Goal: Task Accomplishment & Management: Manage account settings

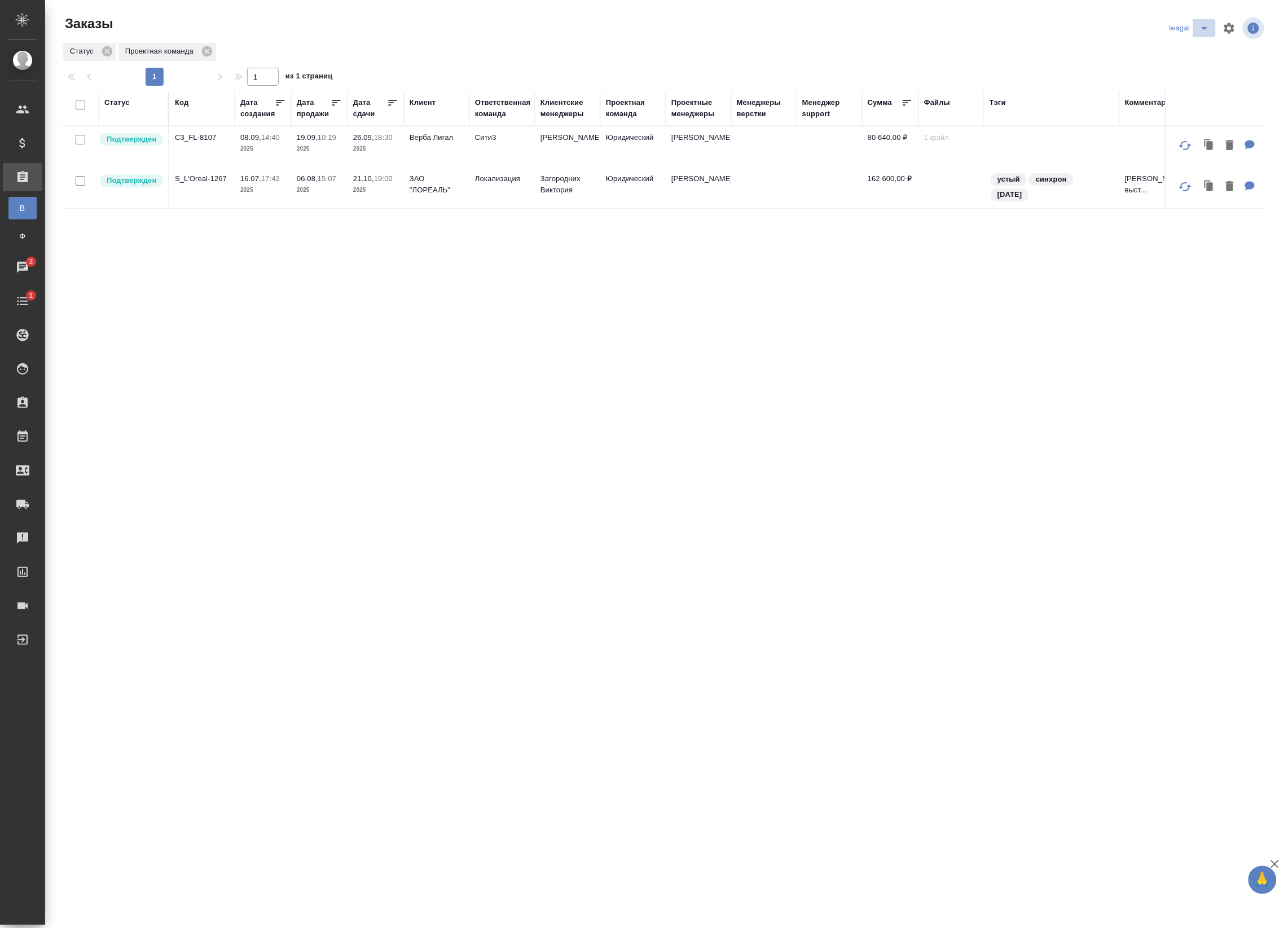
click at [1215, 27] on button "split button" at bounding box center [1205, 28] width 22 height 18
click at [1205, 46] on li "Артак" at bounding box center [1191, 50] width 49 height 18
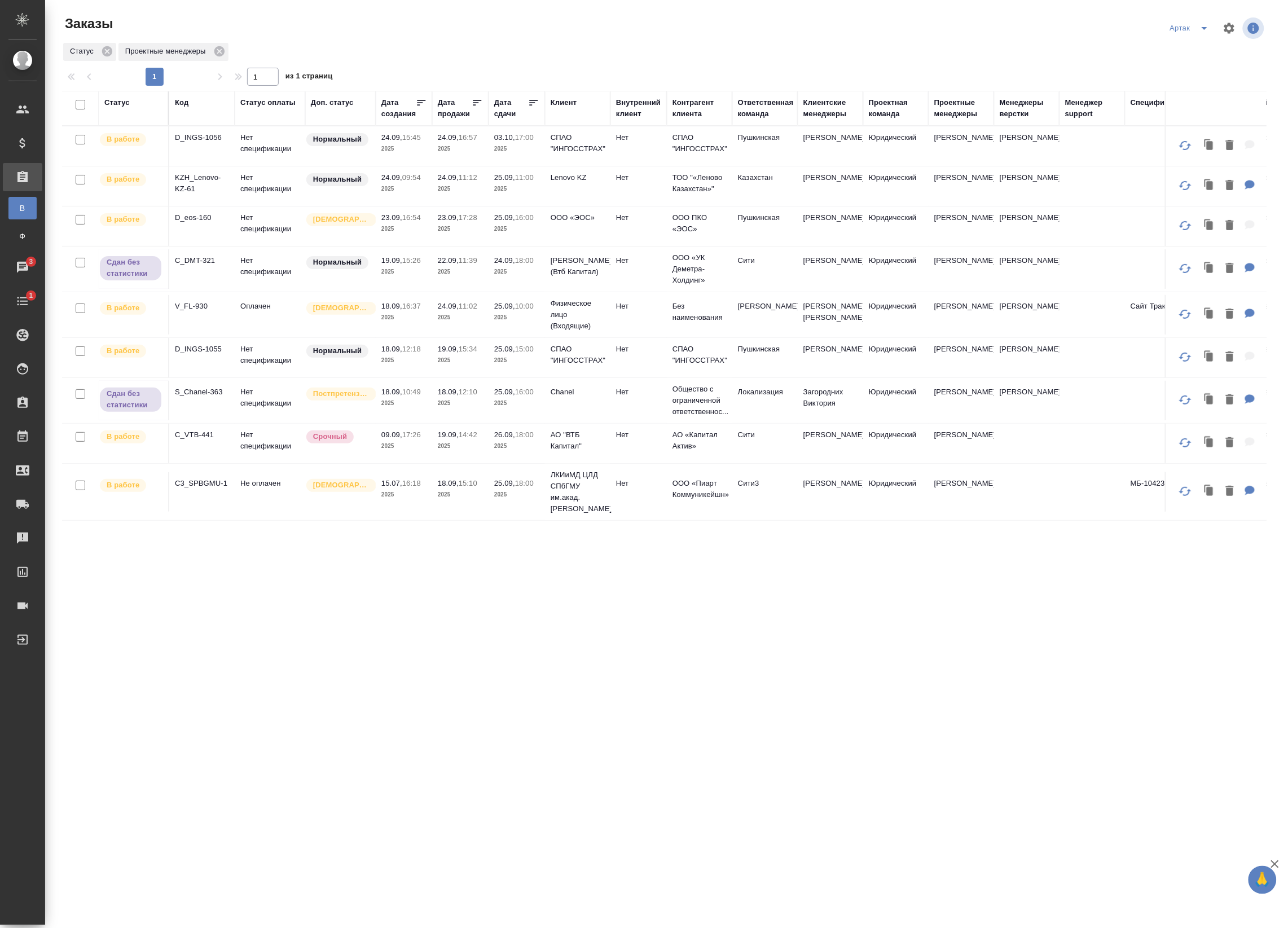
click at [512, 195] on td "25.09, 11:00 2025" at bounding box center [517, 186] width 56 height 39
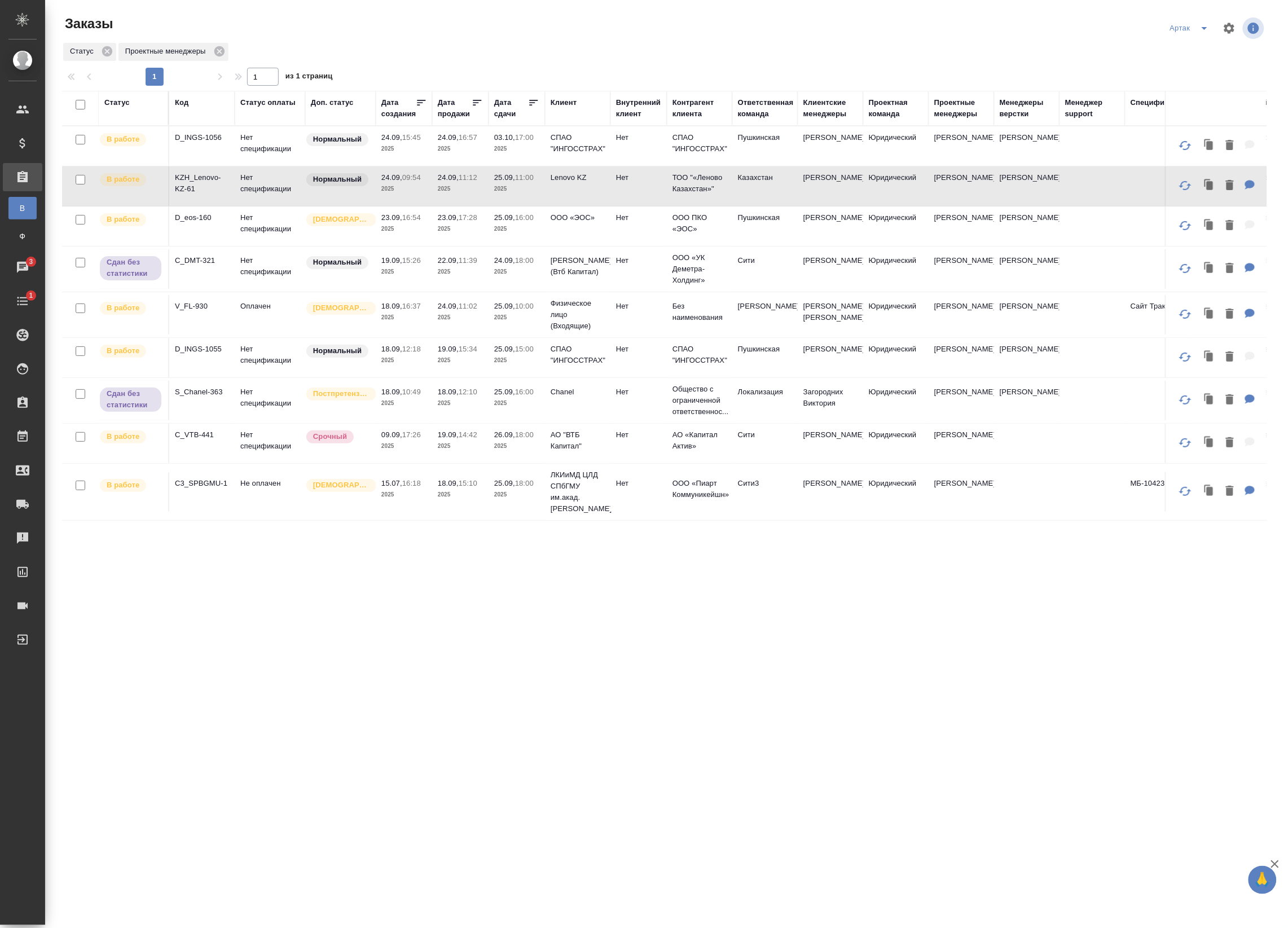
click at [512, 195] on td "25.09, 11:00 2025" at bounding box center [517, 186] width 56 height 39
click at [289, 227] on td "Нет спецификации" at bounding box center [270, 226] width 70 height 39
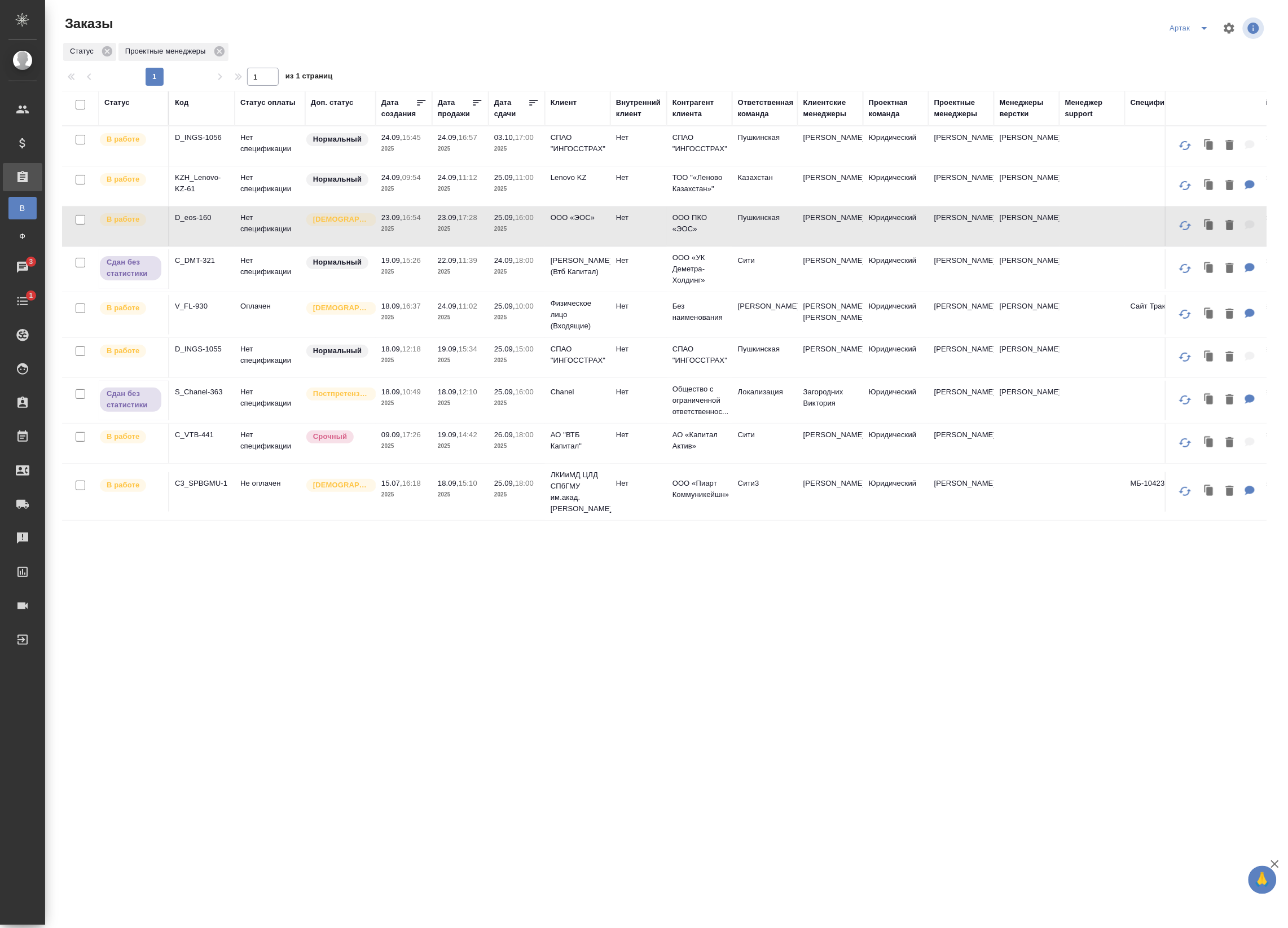
click at [289, 227] on td "Нет спецификации" at bounding box center [270, 226] width 70 height 39
click at [485, 335] on td "24.09, 11:02 2025" at bounding box center [461, 314] width 56 height 39
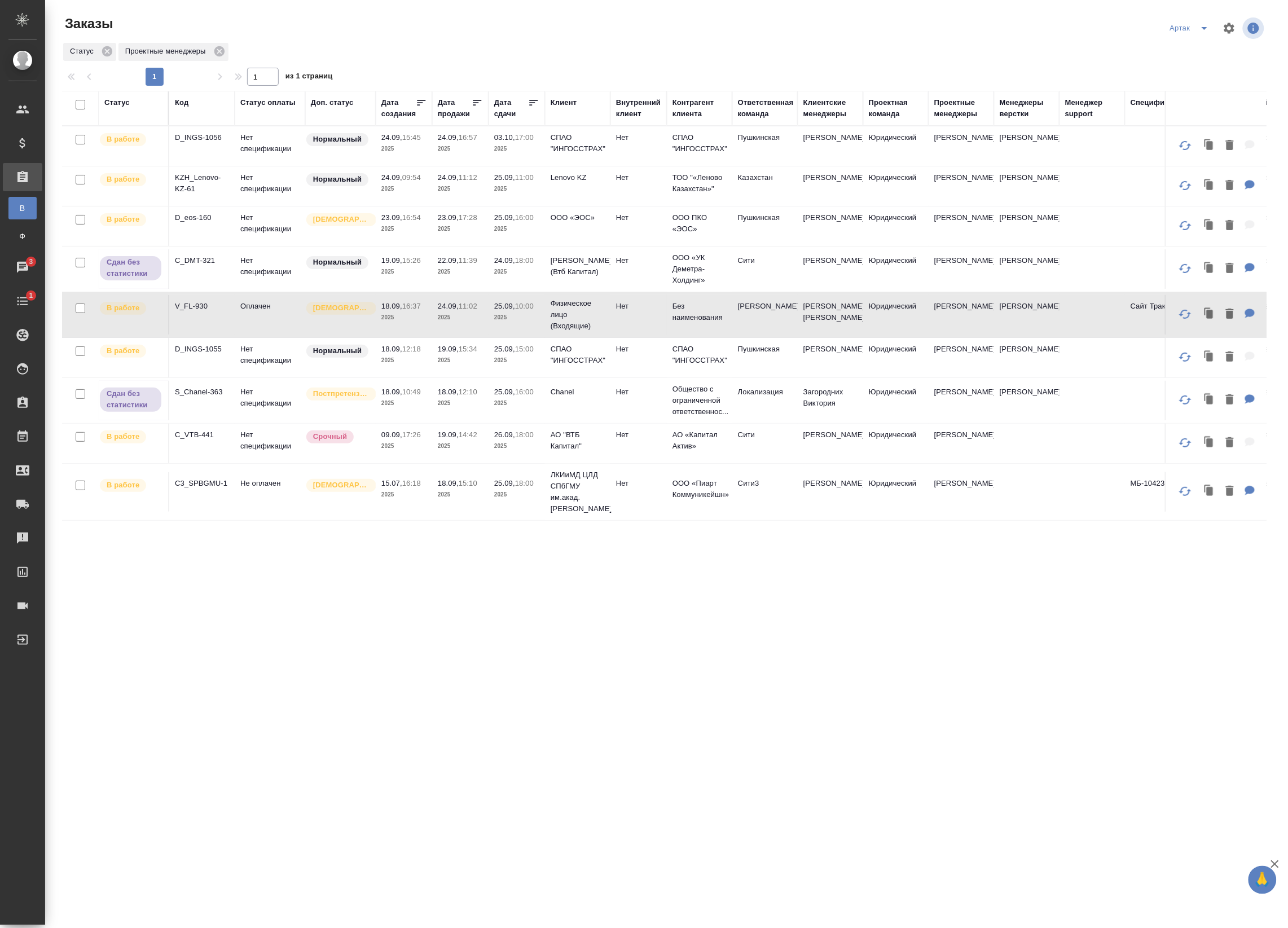
click at [485, 335] on td "24.09, 11:02 2025" at bounding box center [461, 314] width 56 height 39
click at [389, 366] on p "2025" at bounding box center [404, 360] width 45 height 11
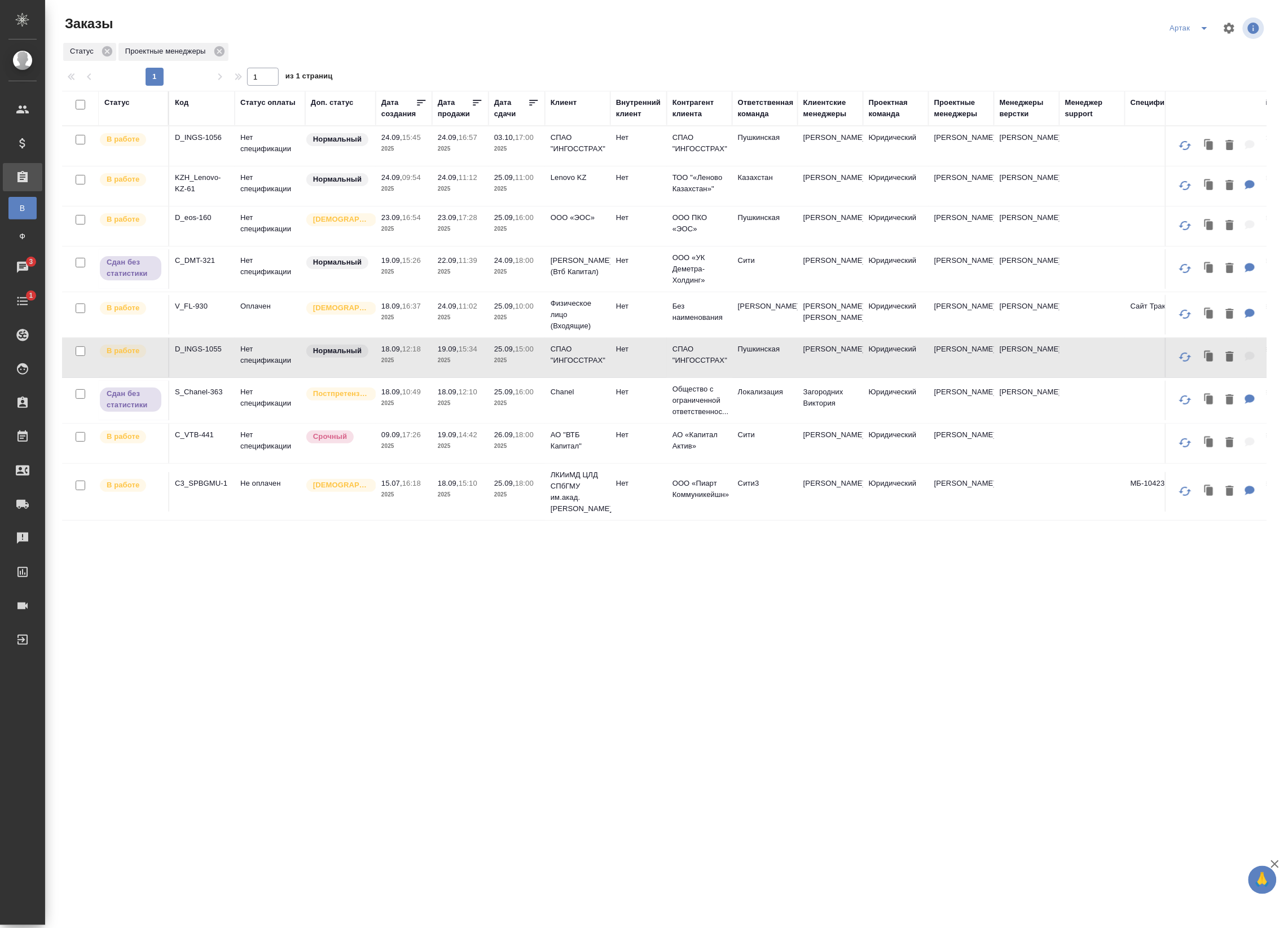
click at [389, 366] on p "2025" at bounding box center [404, 360] width 45 height 11
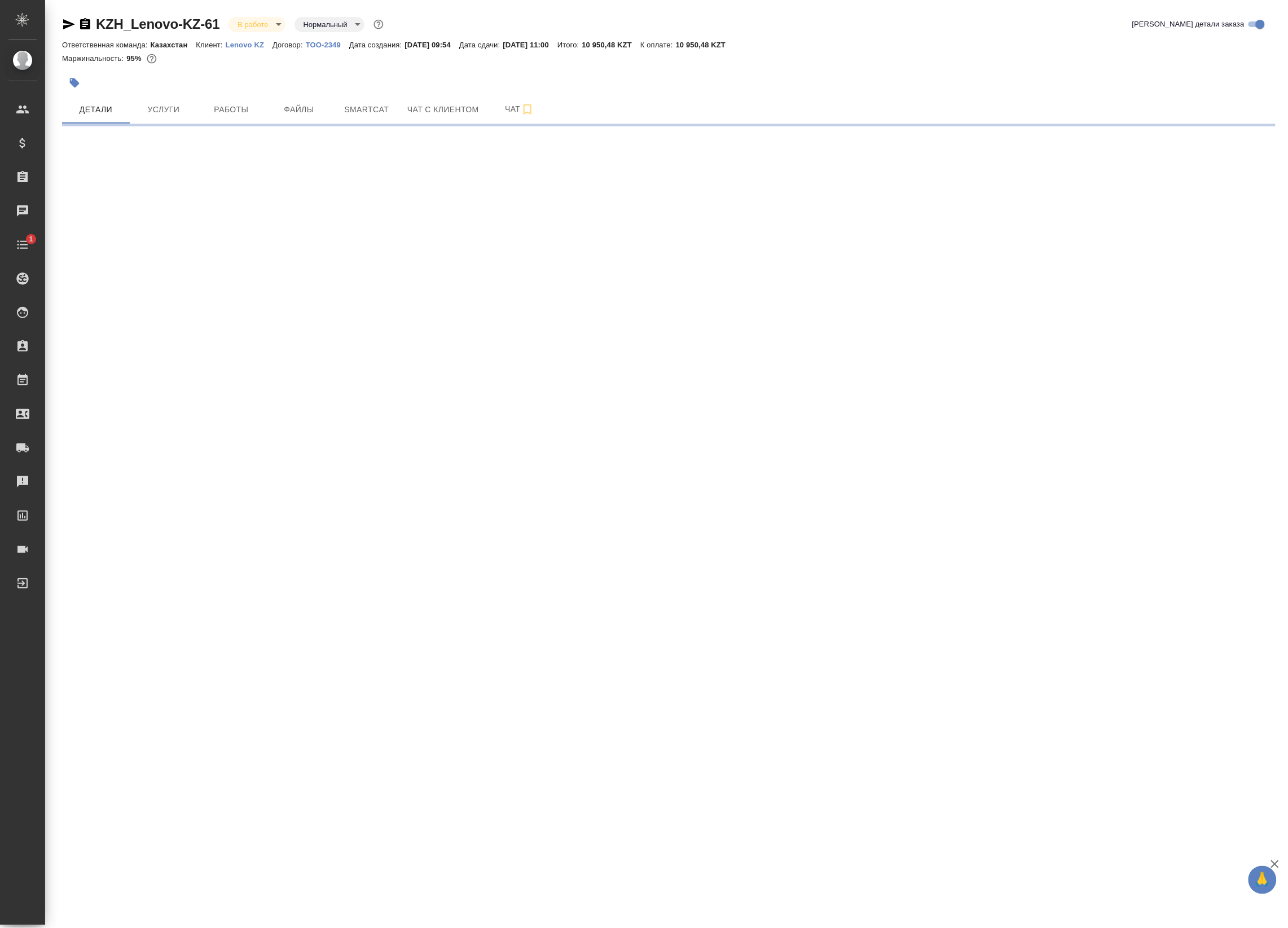
select select "RU"
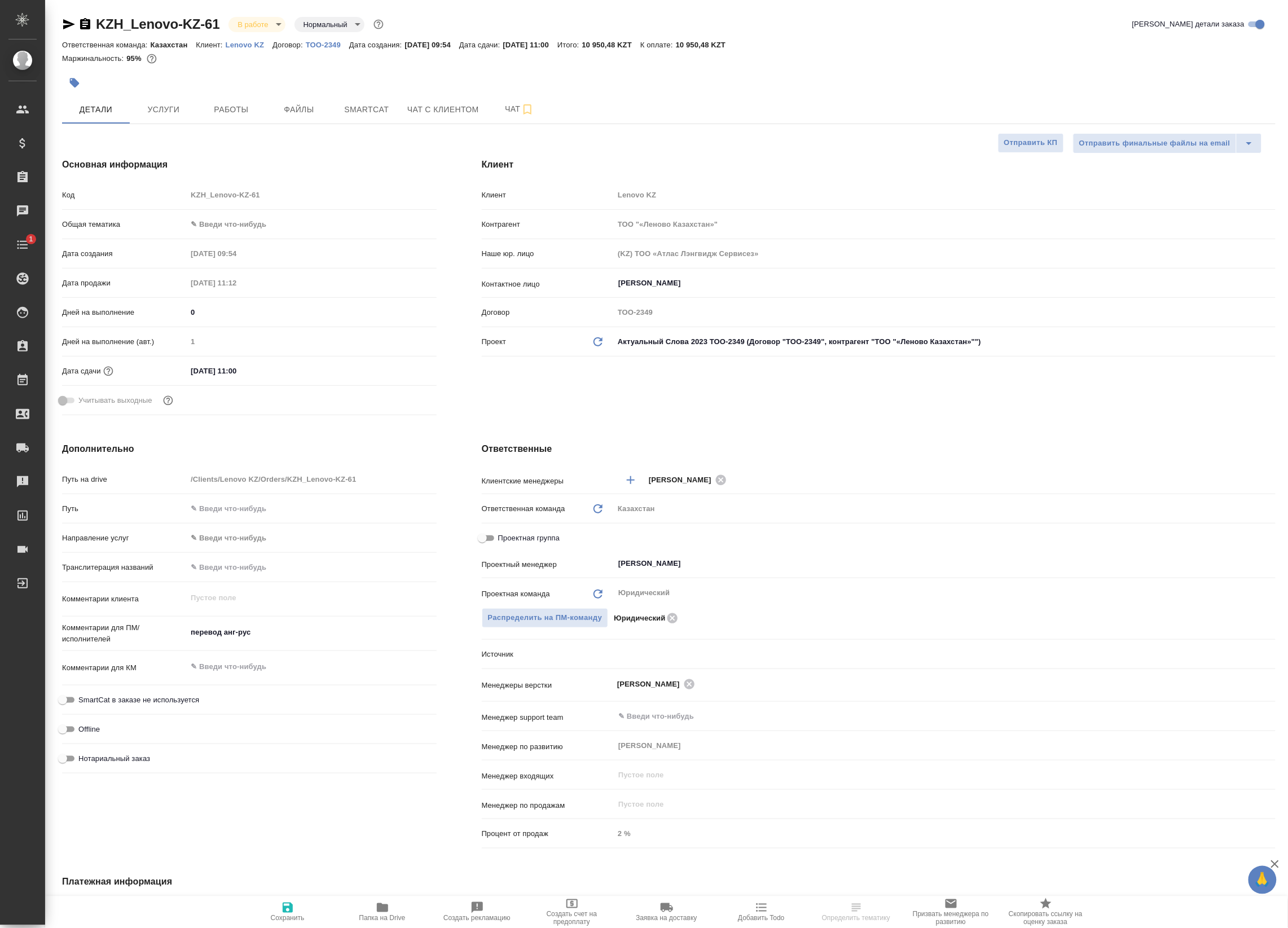
type textarea "x"
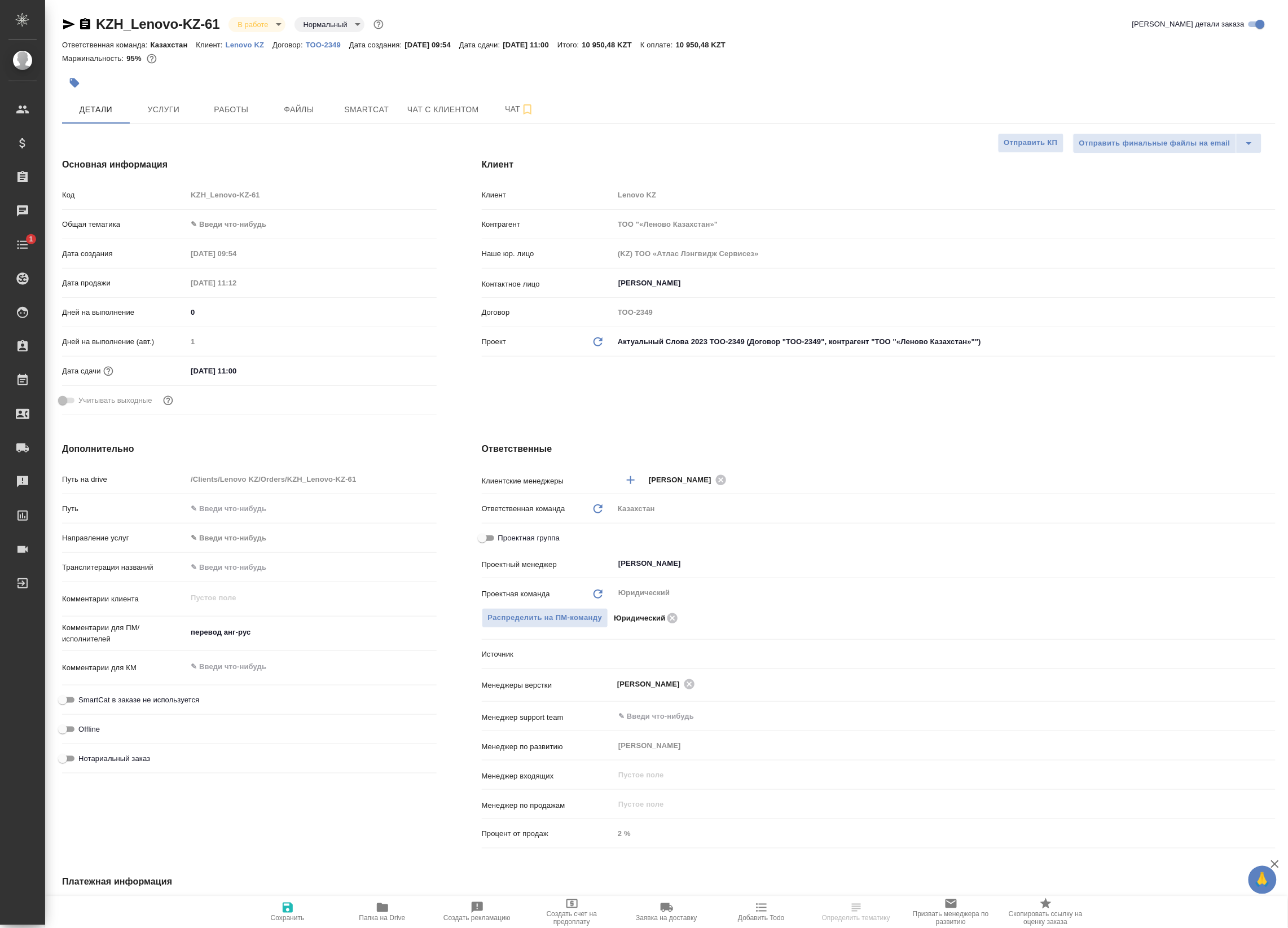
type textarea "x"
click at [234, 102] on button "Работы" at bounding box center [231, 109] width 68 height 28
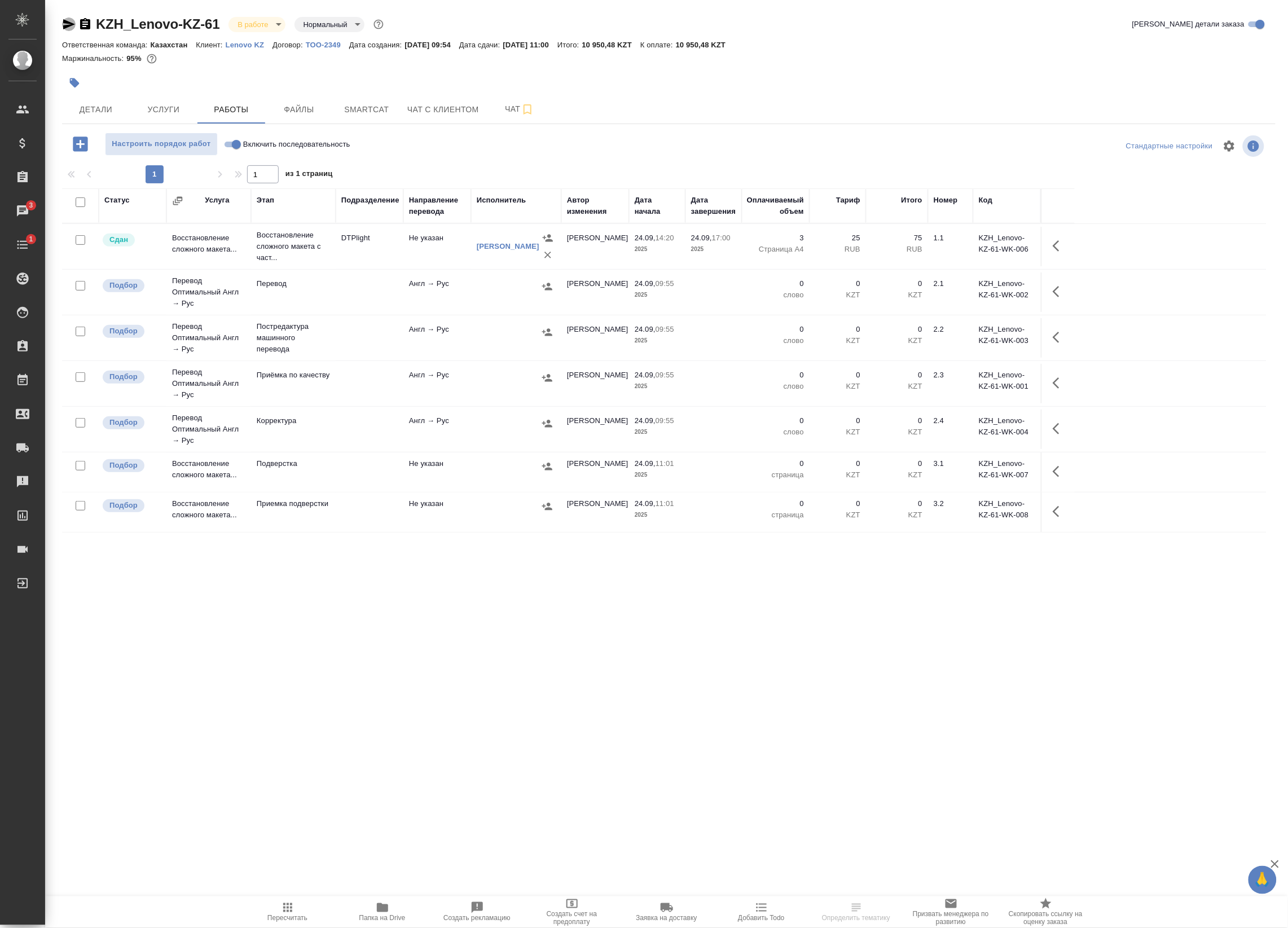
click at [63, 23] on icon "button" at bounding box center [68, 24] width 14 height 14
click at [99, 97] on button "Детали" at bounding box center [95, 109] width 68 height 28
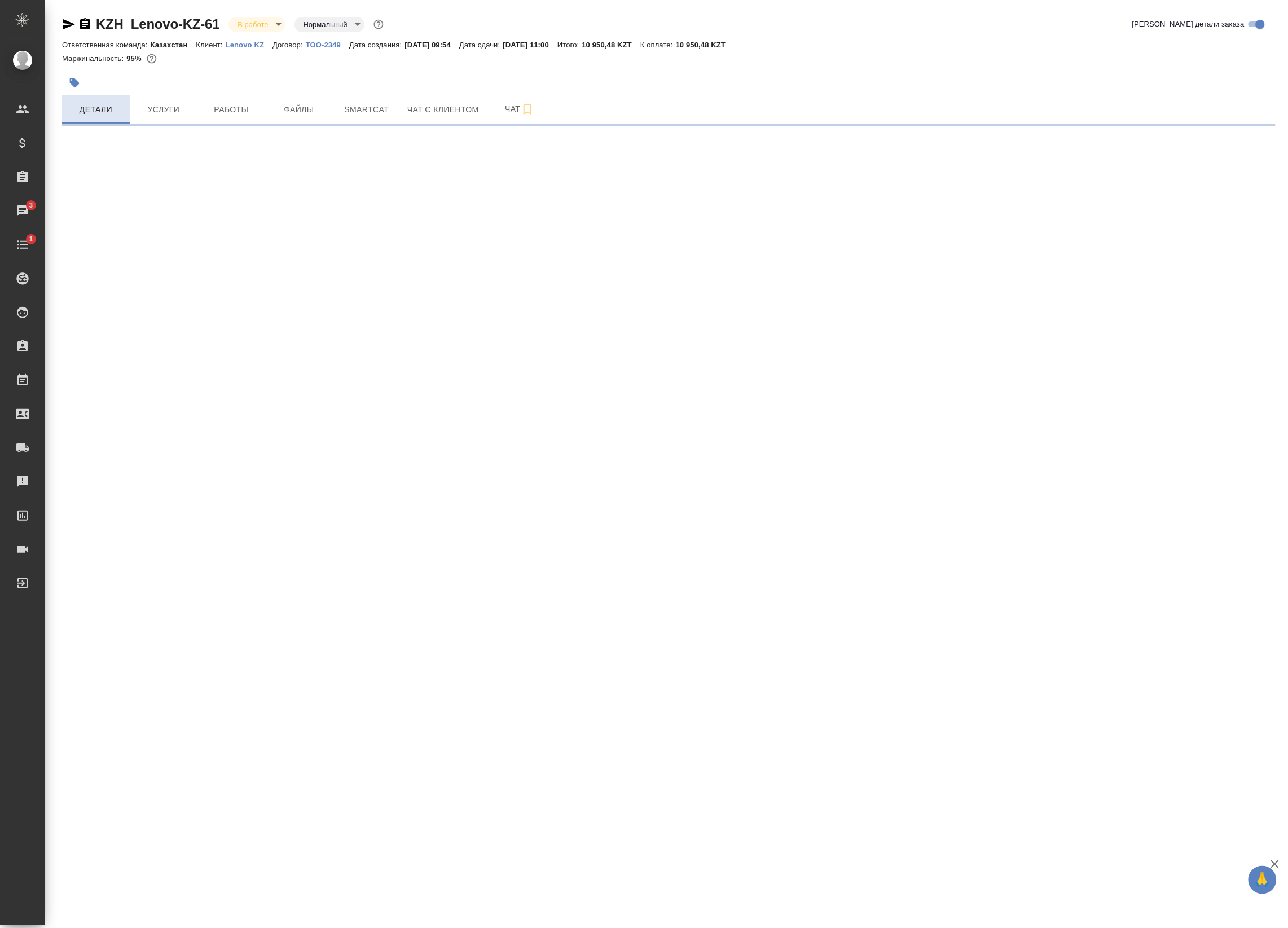
select select "RU"
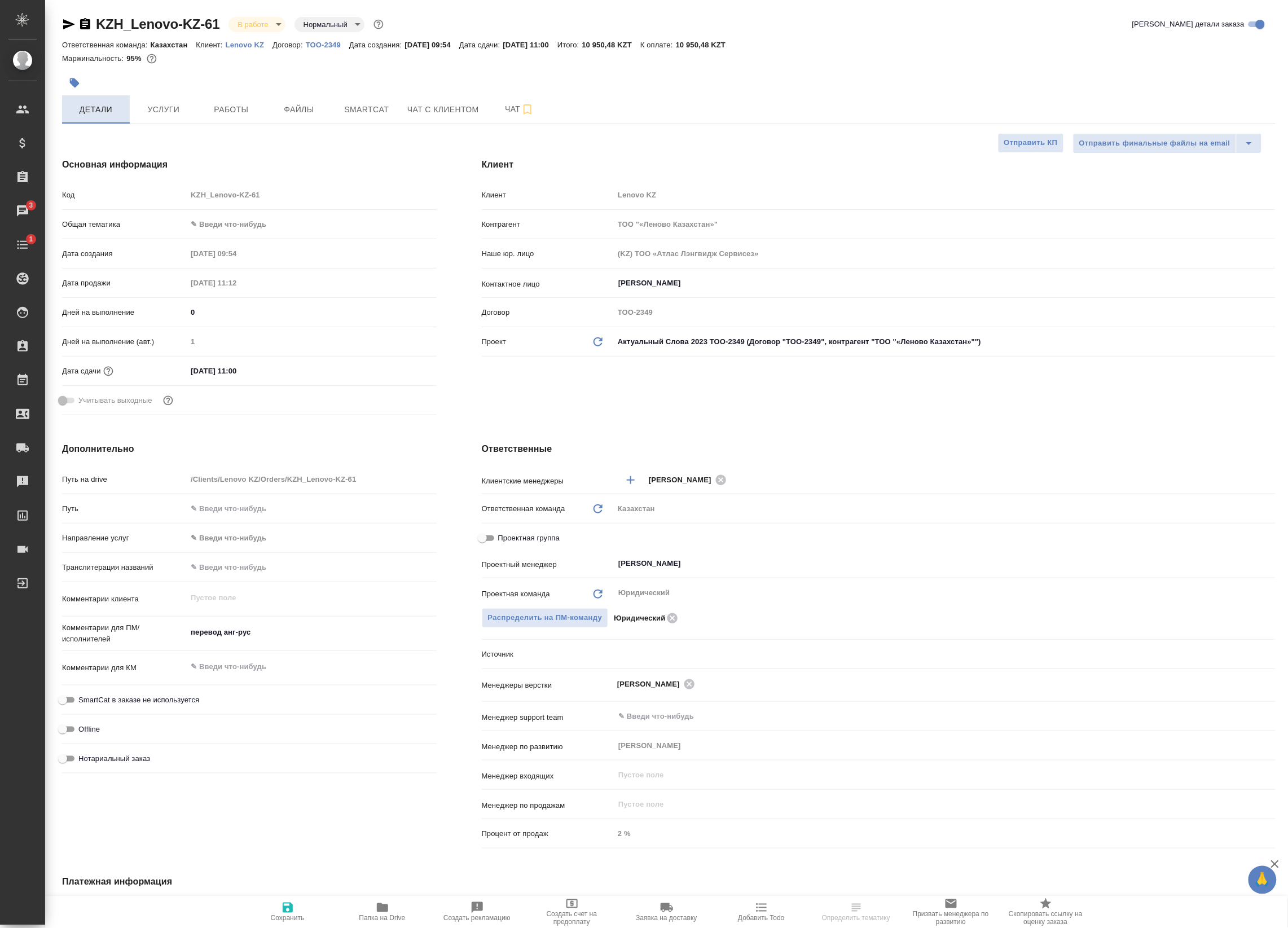
type textarea "x"
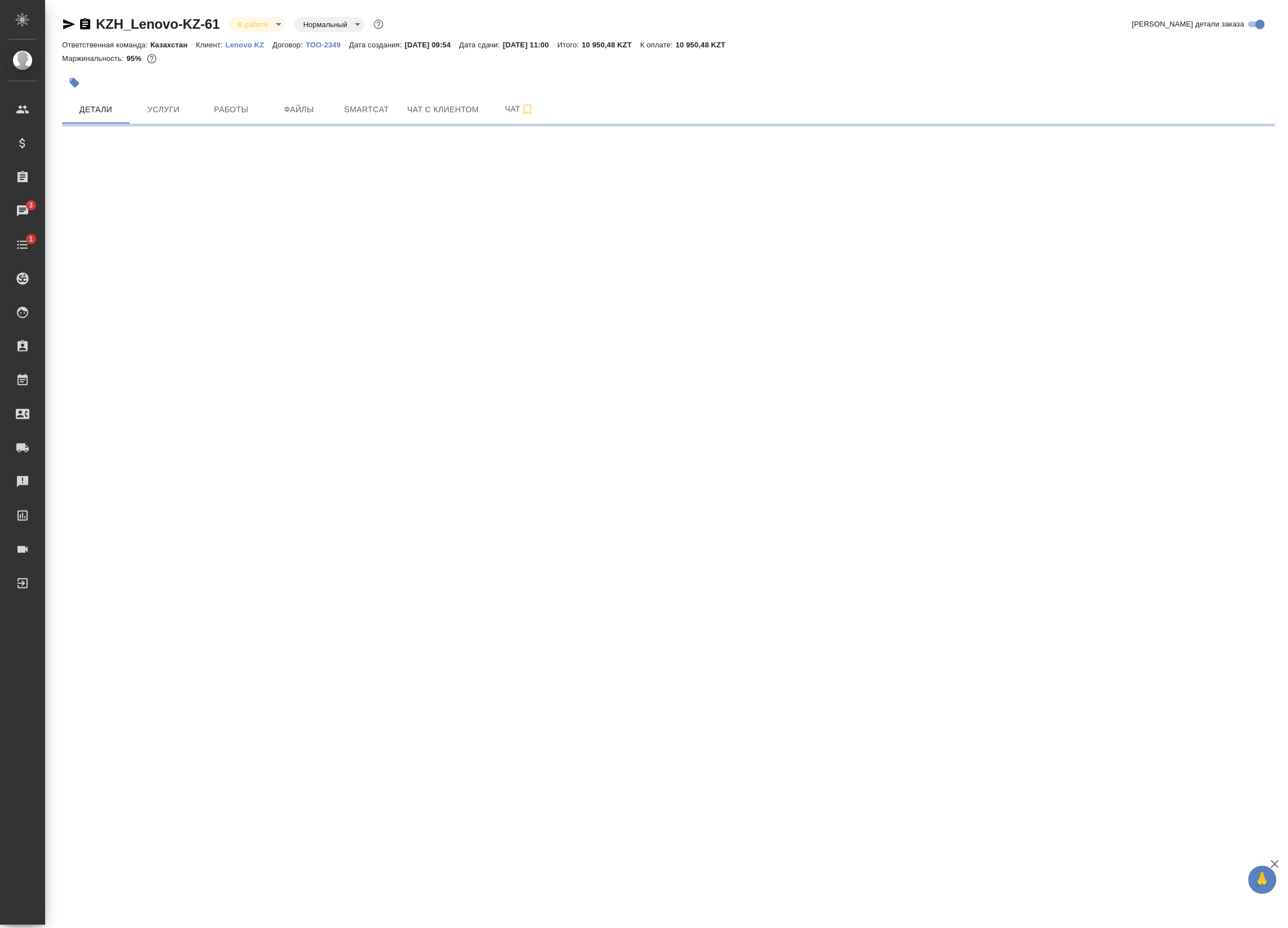
select select "RU"
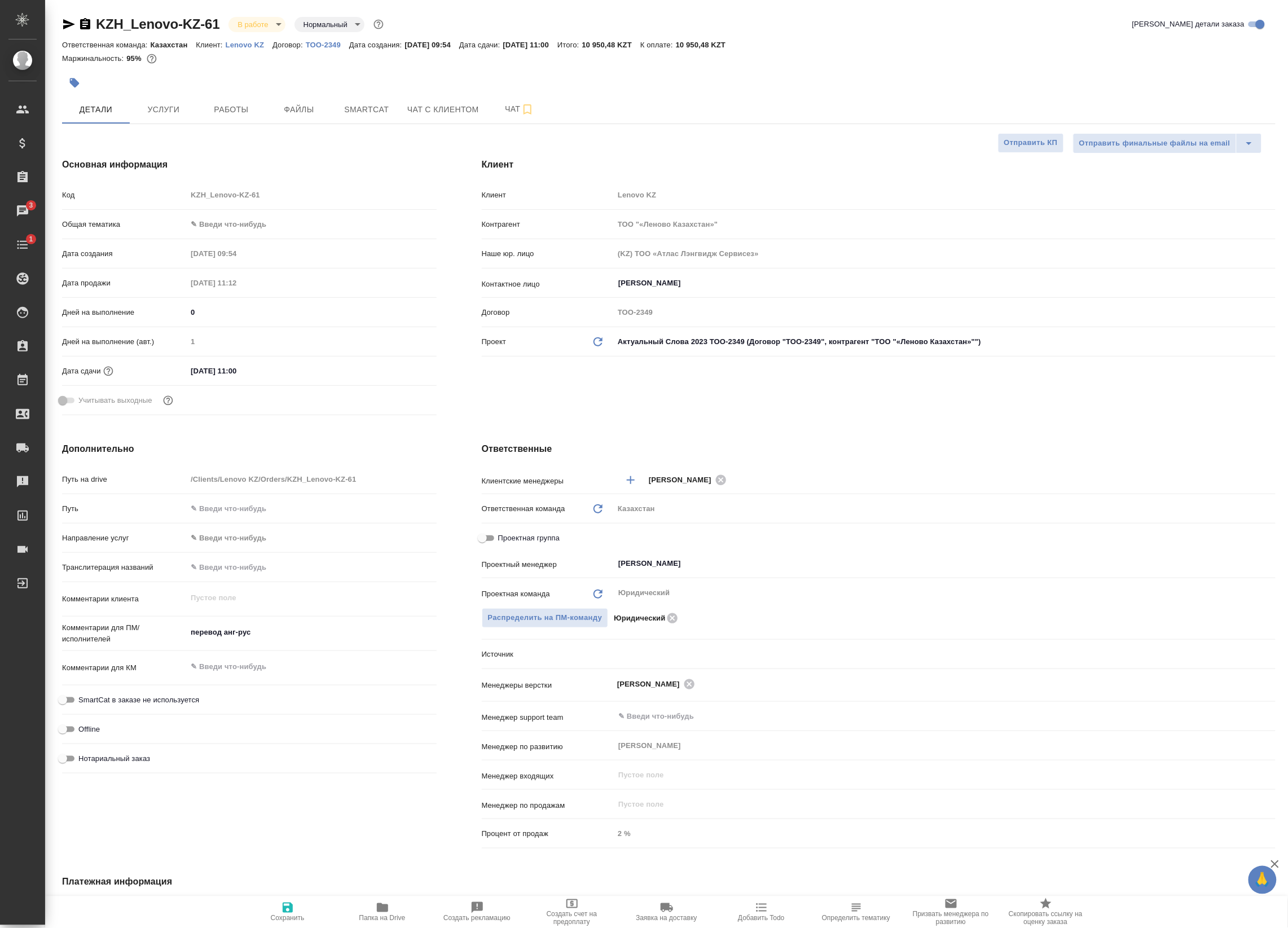
type textarea "x"
click at [526, 114] on icon "button" at bounding box center [527, 109] width 14 height 14
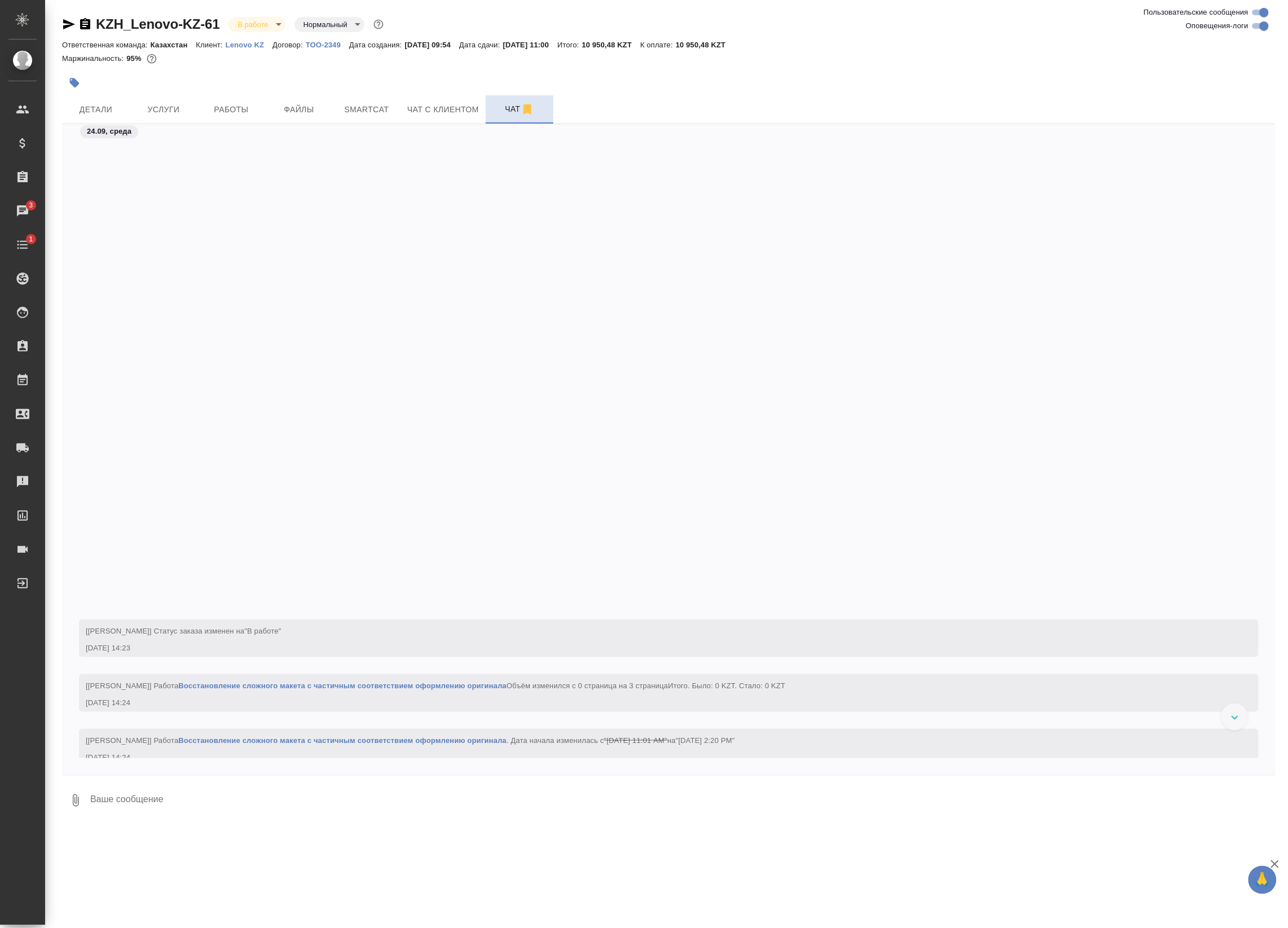
scroll to position [609, 0]
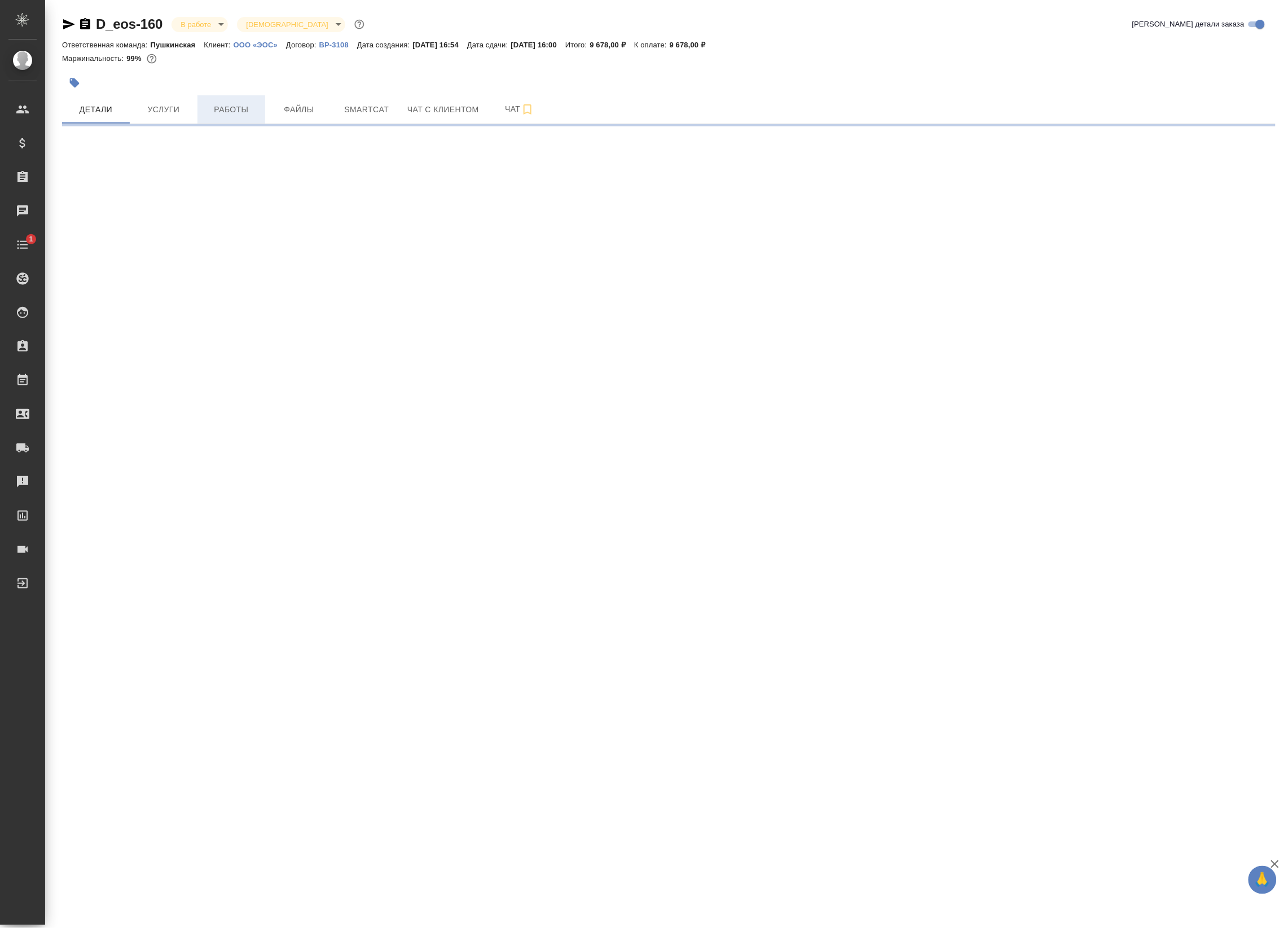
select select "RU"
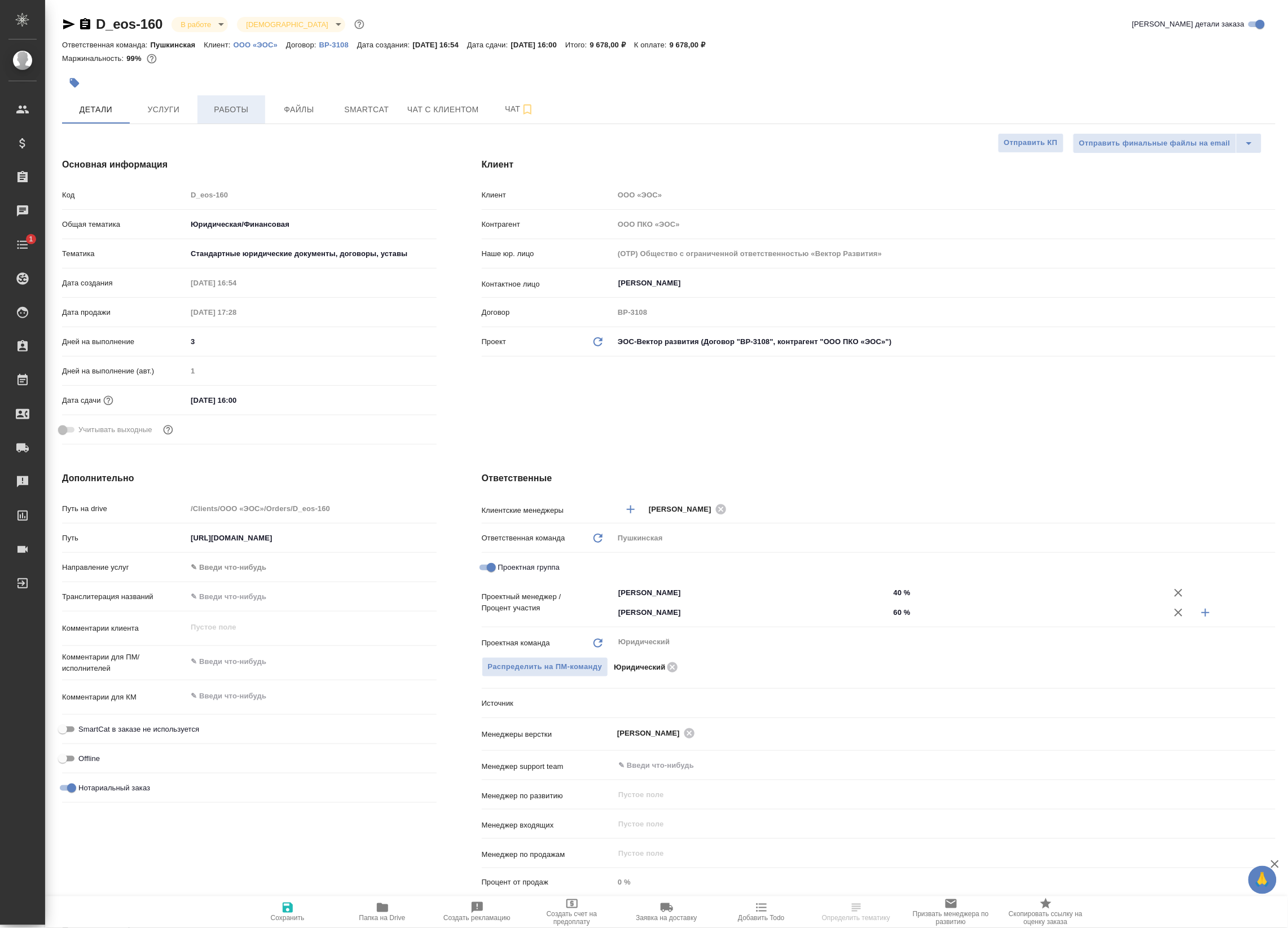
type textarea "x"
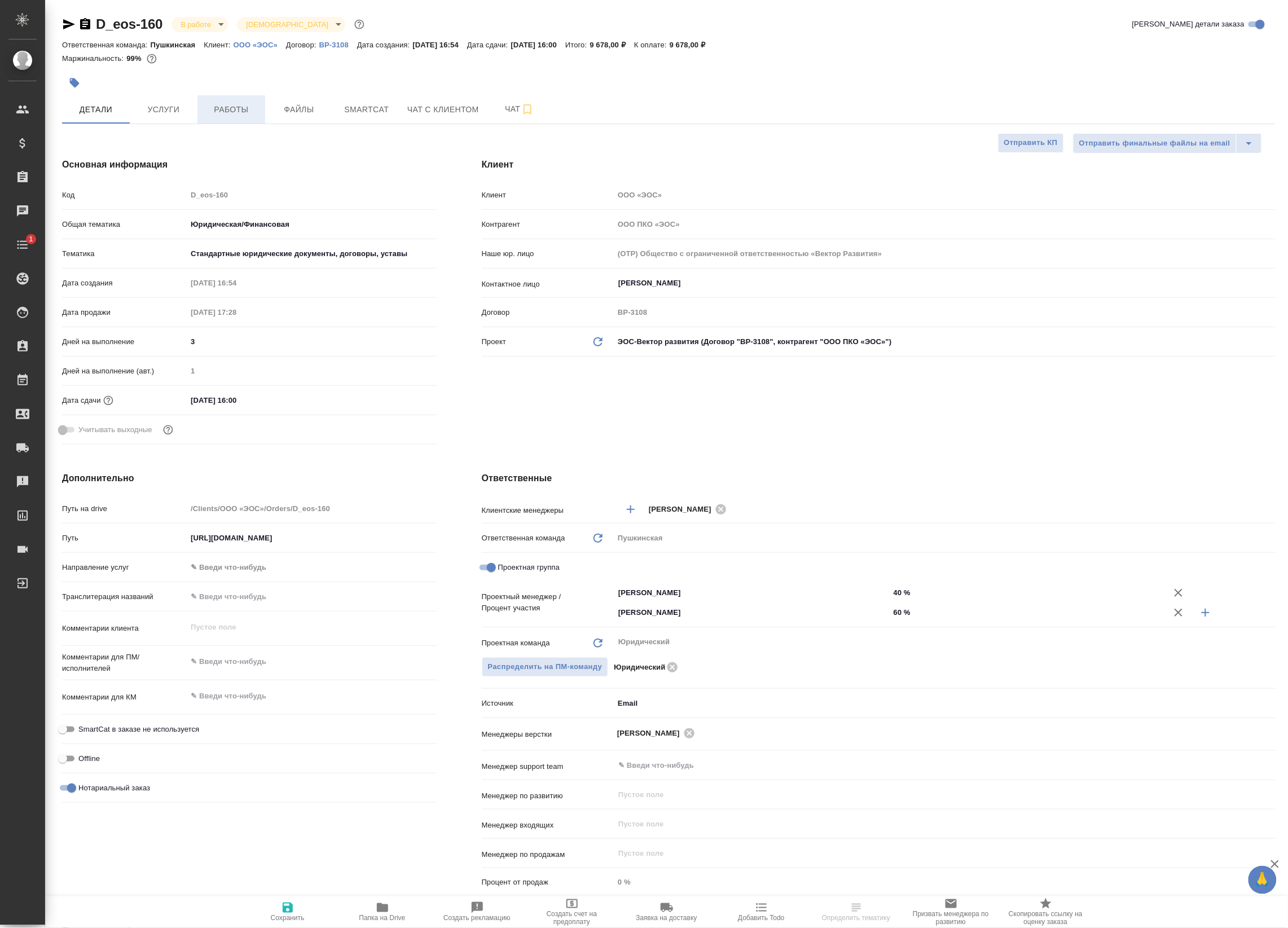
type textarea "x"
click at [250, 103] on span "Работы" at bounding box center [231, 110] width 54 height 14
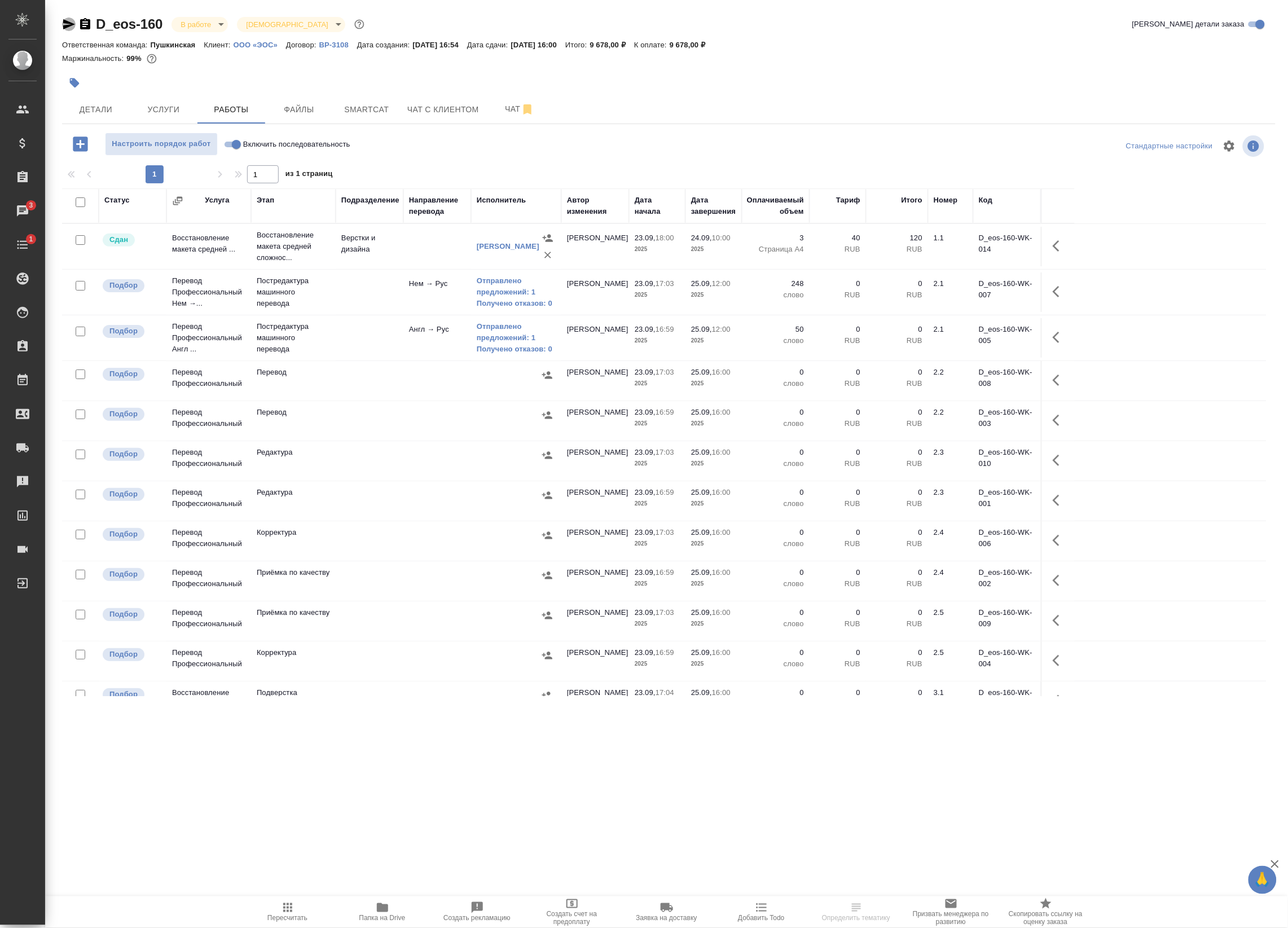
click at [70, 22] on icon "button" at bounding box center [69, 24] width 12 height 10
click at [378, 103] on span "Smartcat" at bounding box center [367, 110] width 54 height 14
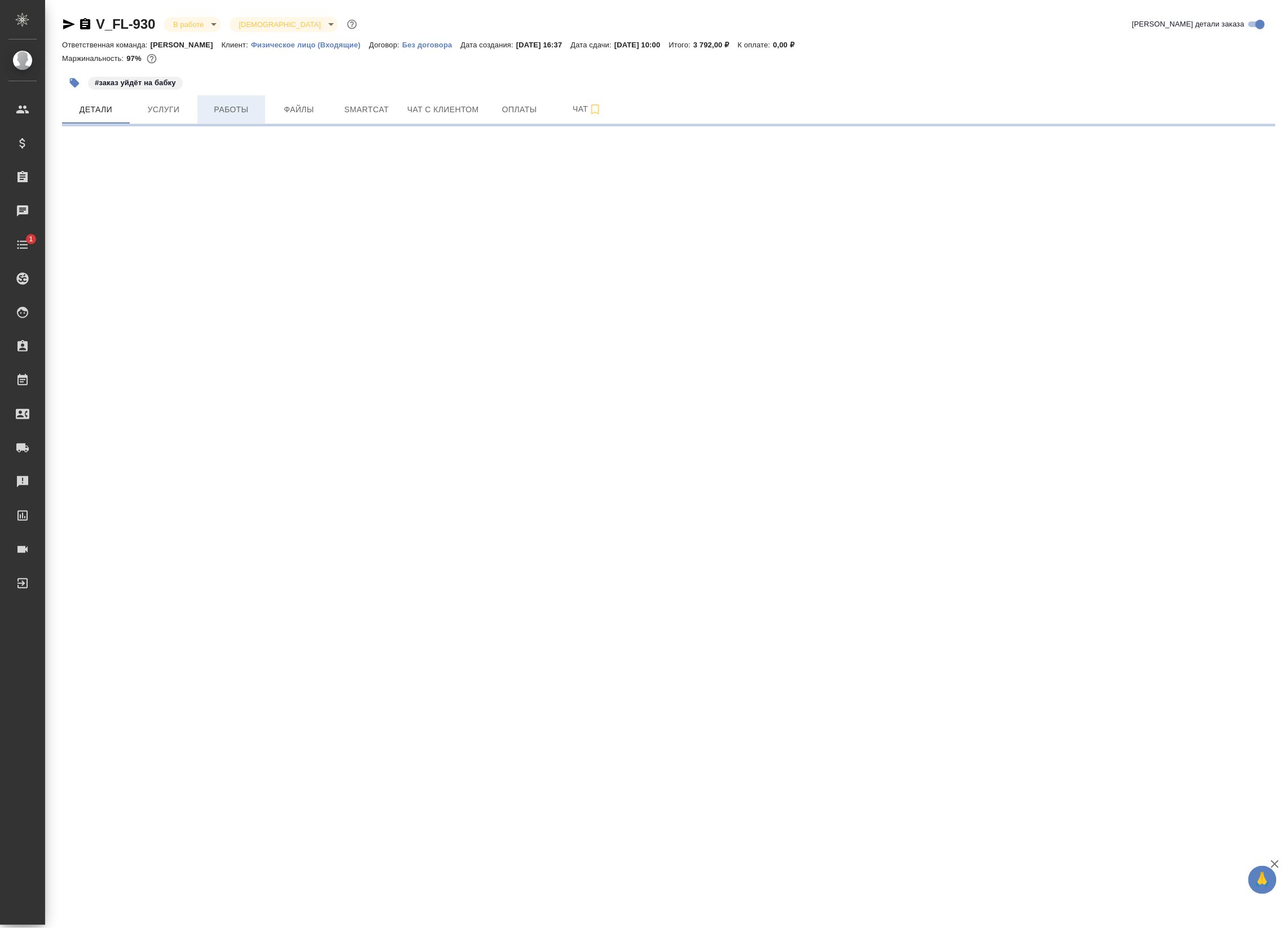
select select "RU"
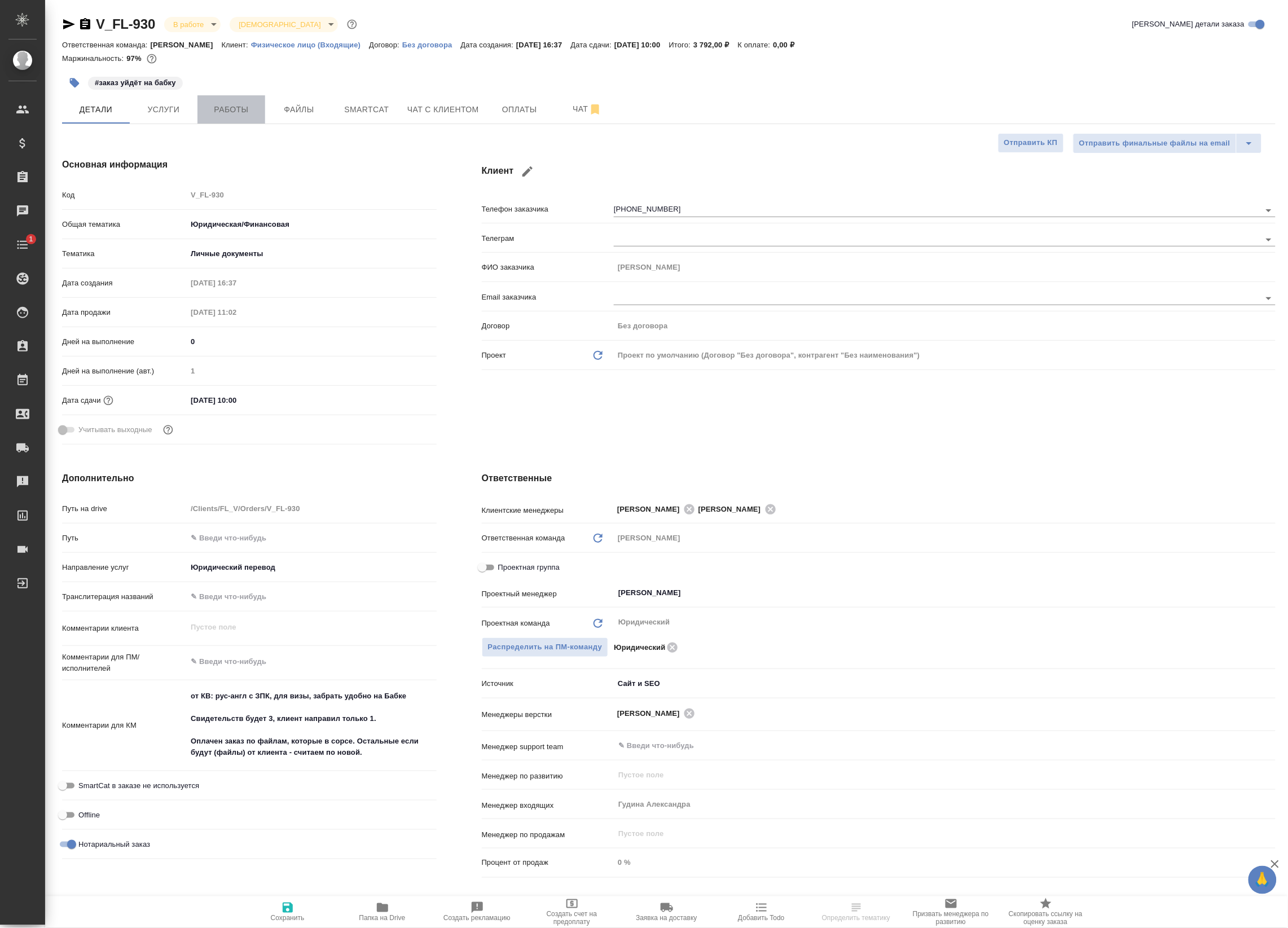
type textarea "x"
click at [204, 104] on span "Работы" at bounding box center [231, 110] width 54 height 14
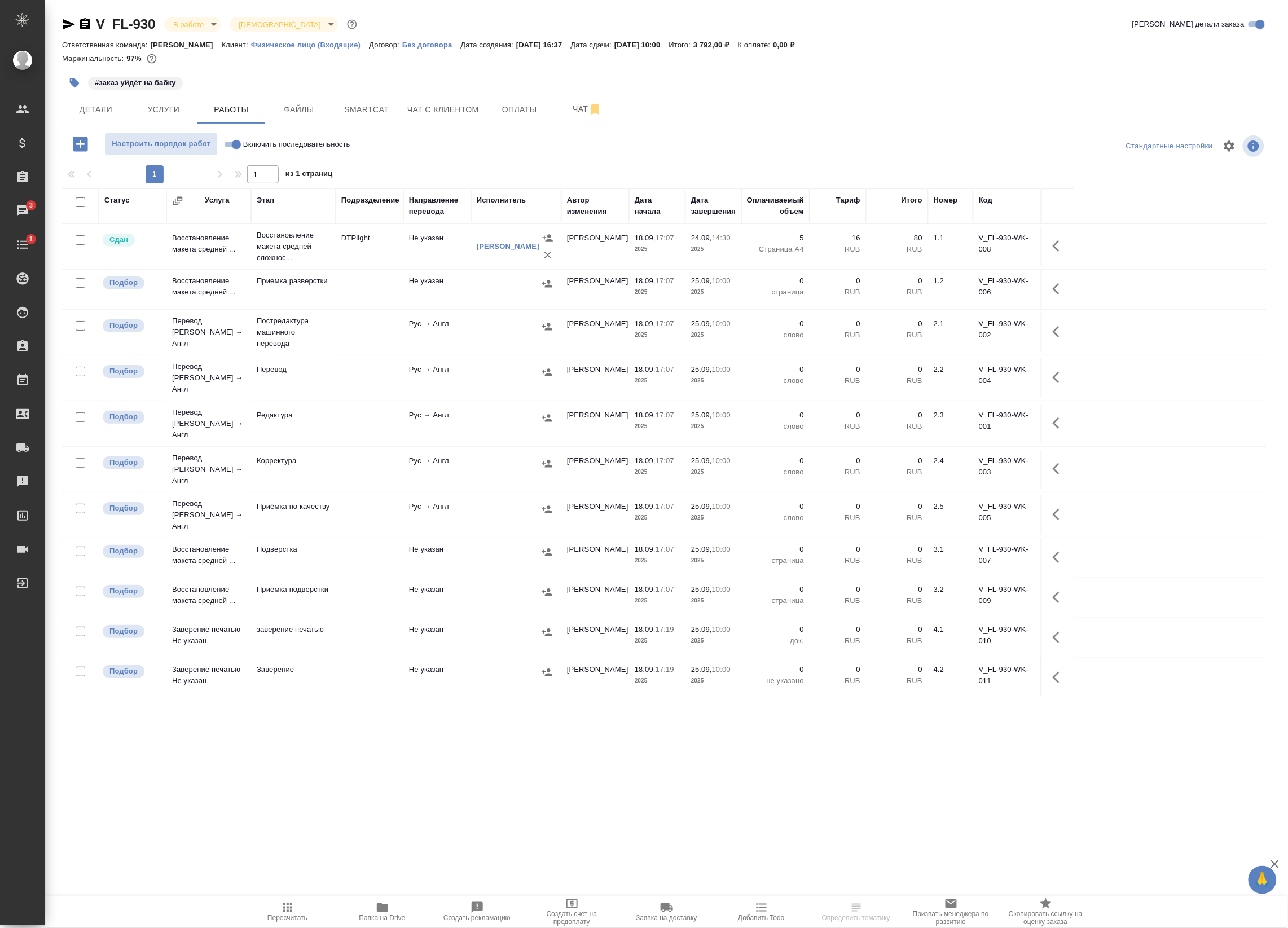
click at [437, 140] on div "Настроить порядок работ Включить последовательность" at bounding box center [264, 144] width 405 height 23
click at [68, 20] on icon "button" at bounding box center [68, 24] width 14 height 14
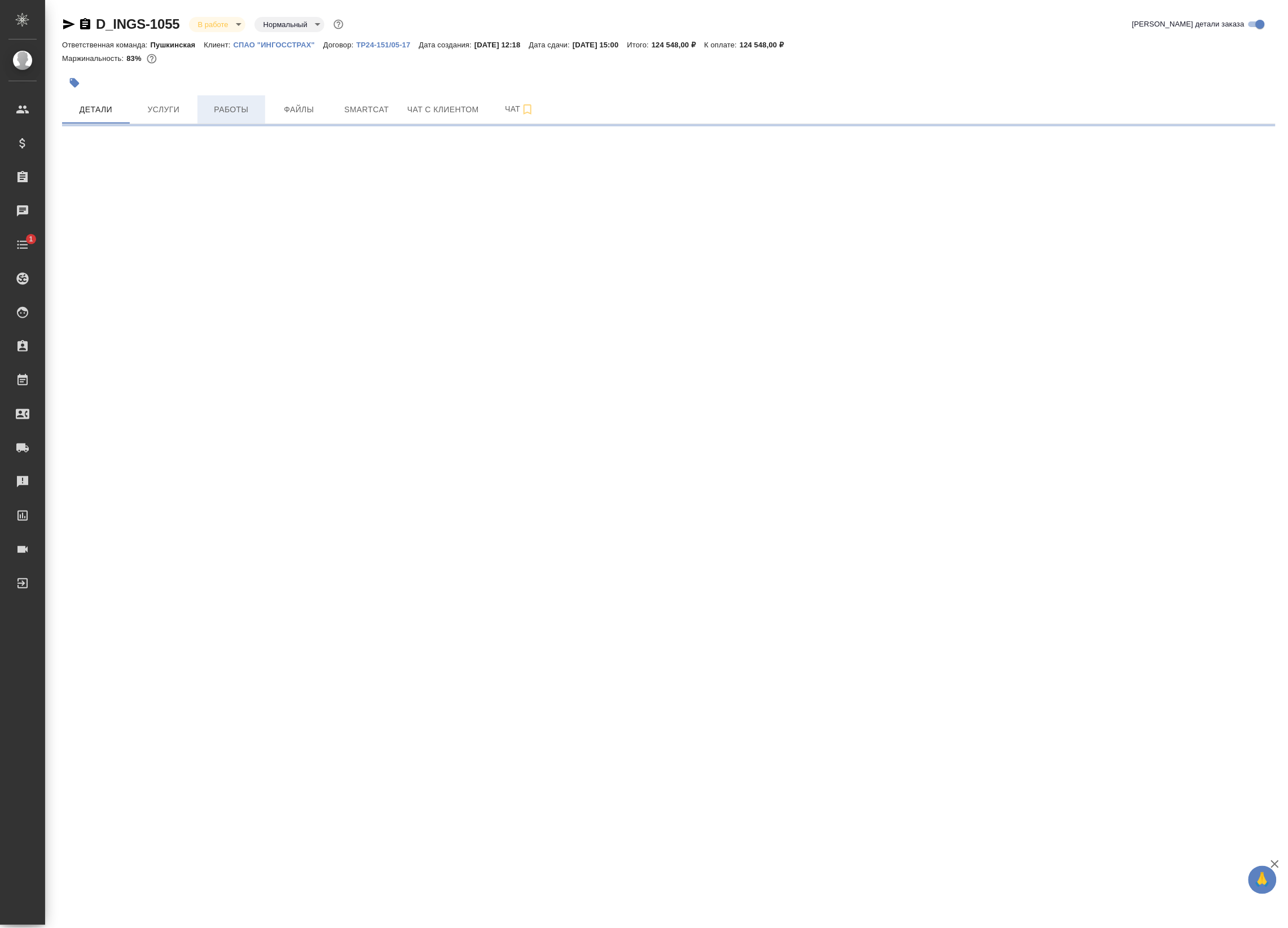
select select "RU"
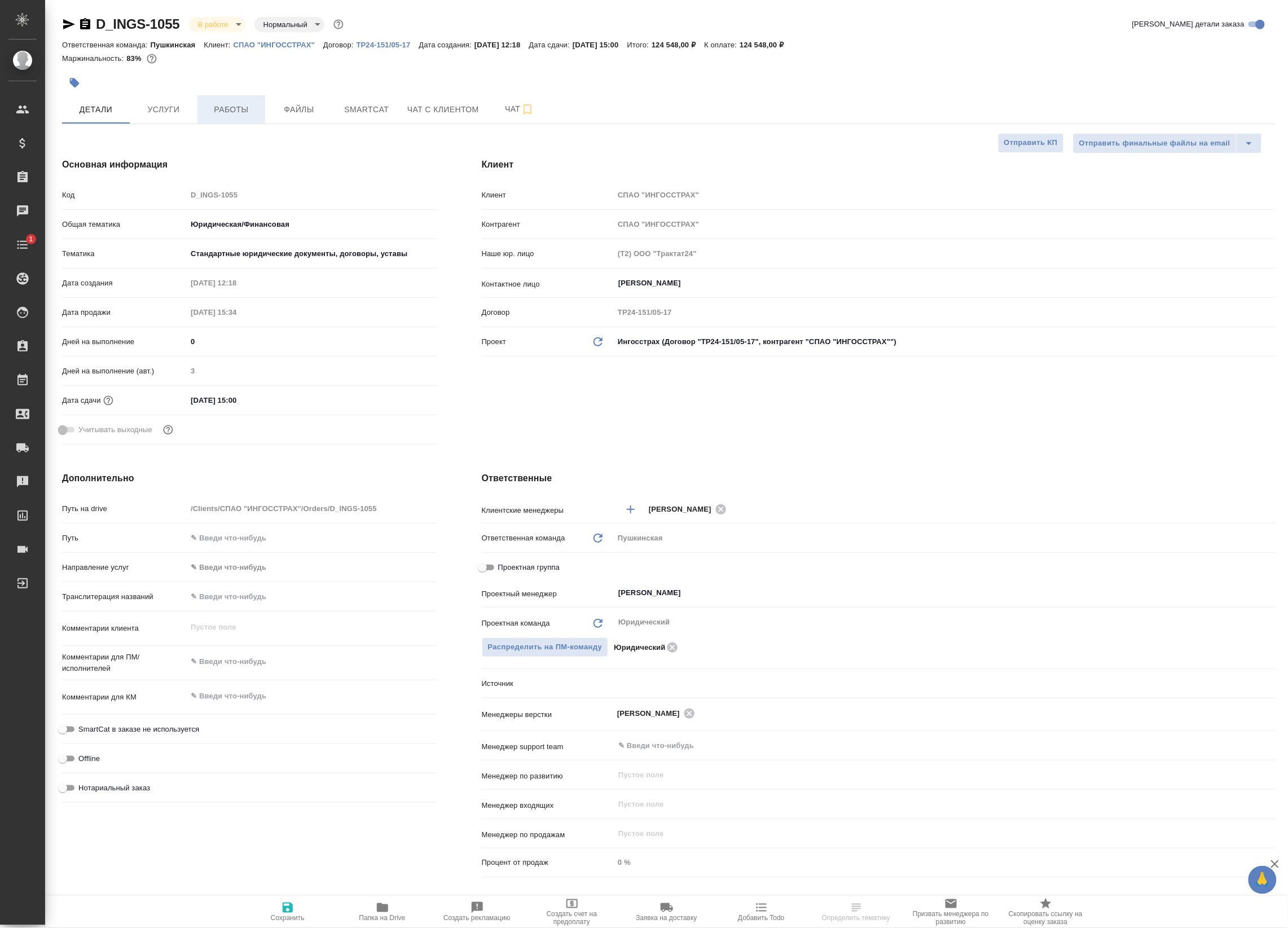
type textarea "x"
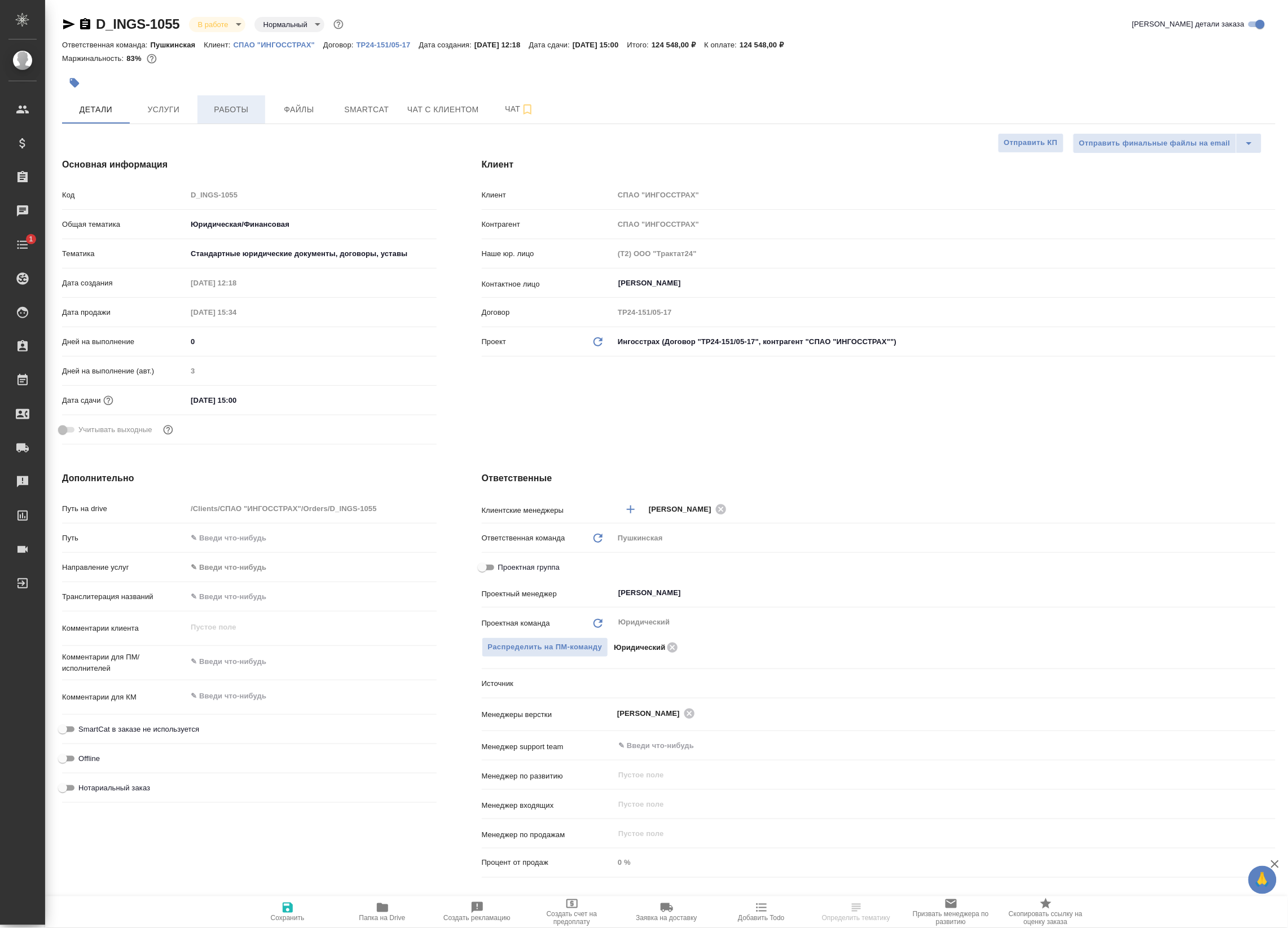
type textarea "x"
click at [234, 103] on span "Работы" at bounding box center [231, 110] width 54 height 14
